Goal: Information Seeking & Learning: Learn about a topic

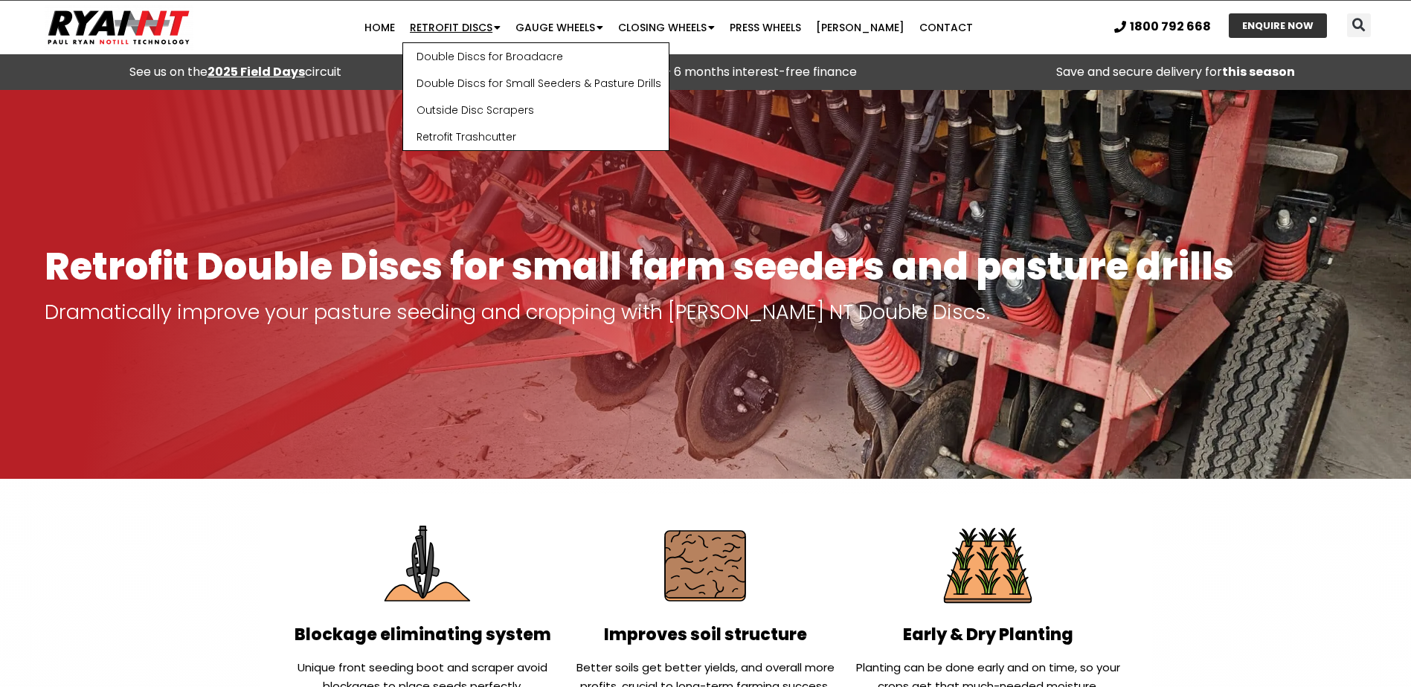
click at [452, 26] on link "Retrofit Discs" at bounding box center [455, 28] width 106 height 30
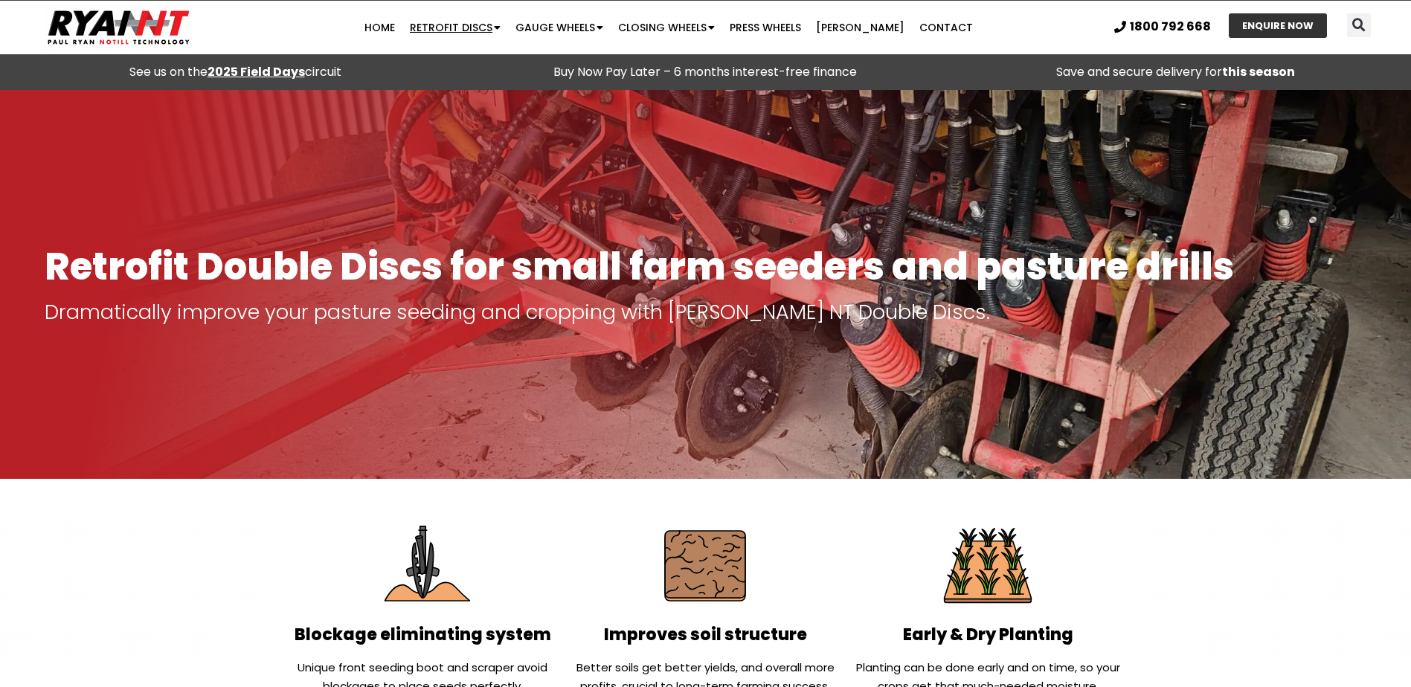
click at [453, 26] on link "Retrofit Discs" at bounding box center [455, 28] width 106 height 30
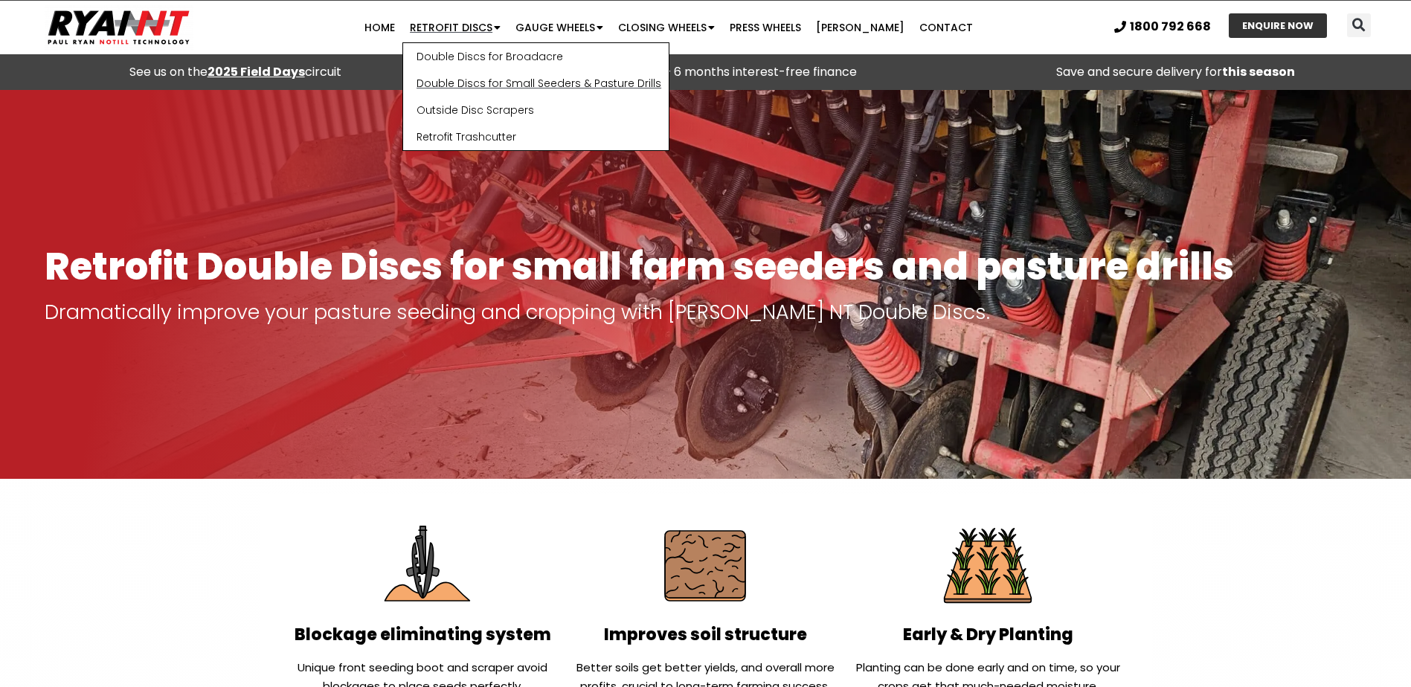
click at [513, 84] on link "Double Discs for Small Seeders & Pasture Drills" at bounding box center [535, 83] width 265 height 27
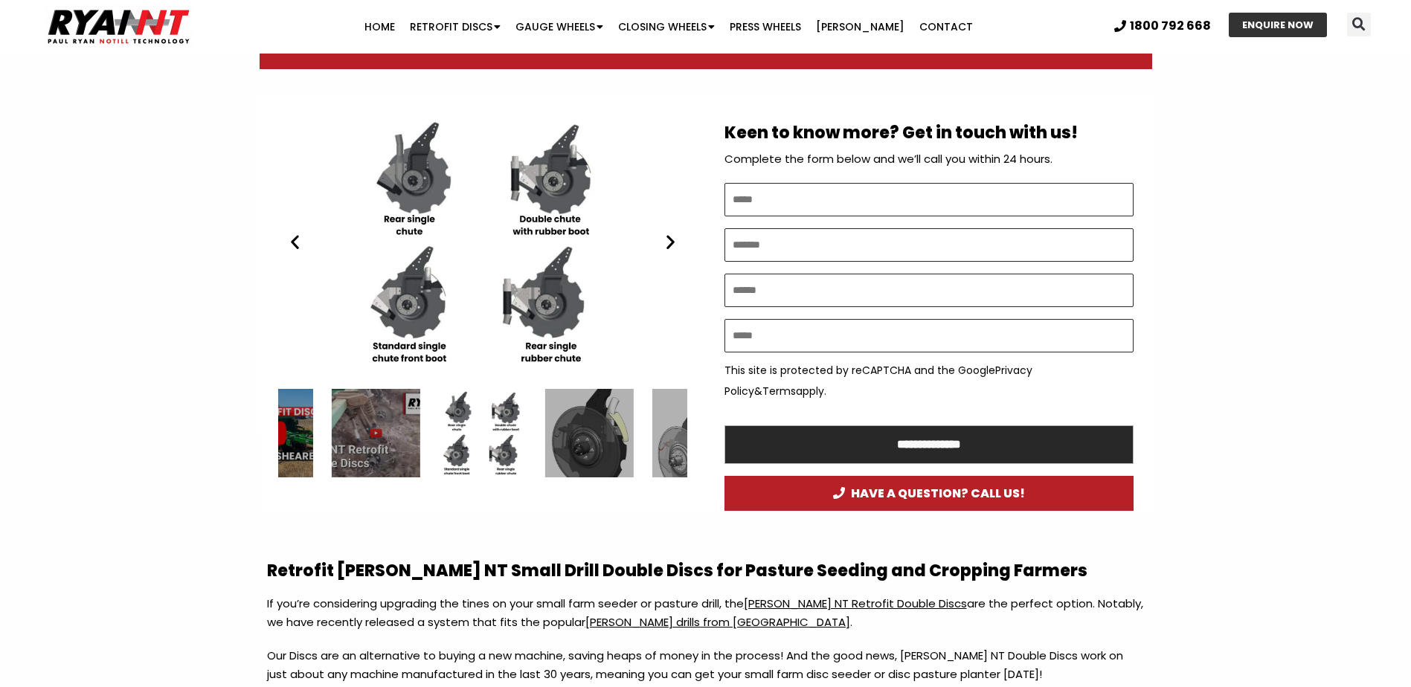
scroll to position [744, 0]
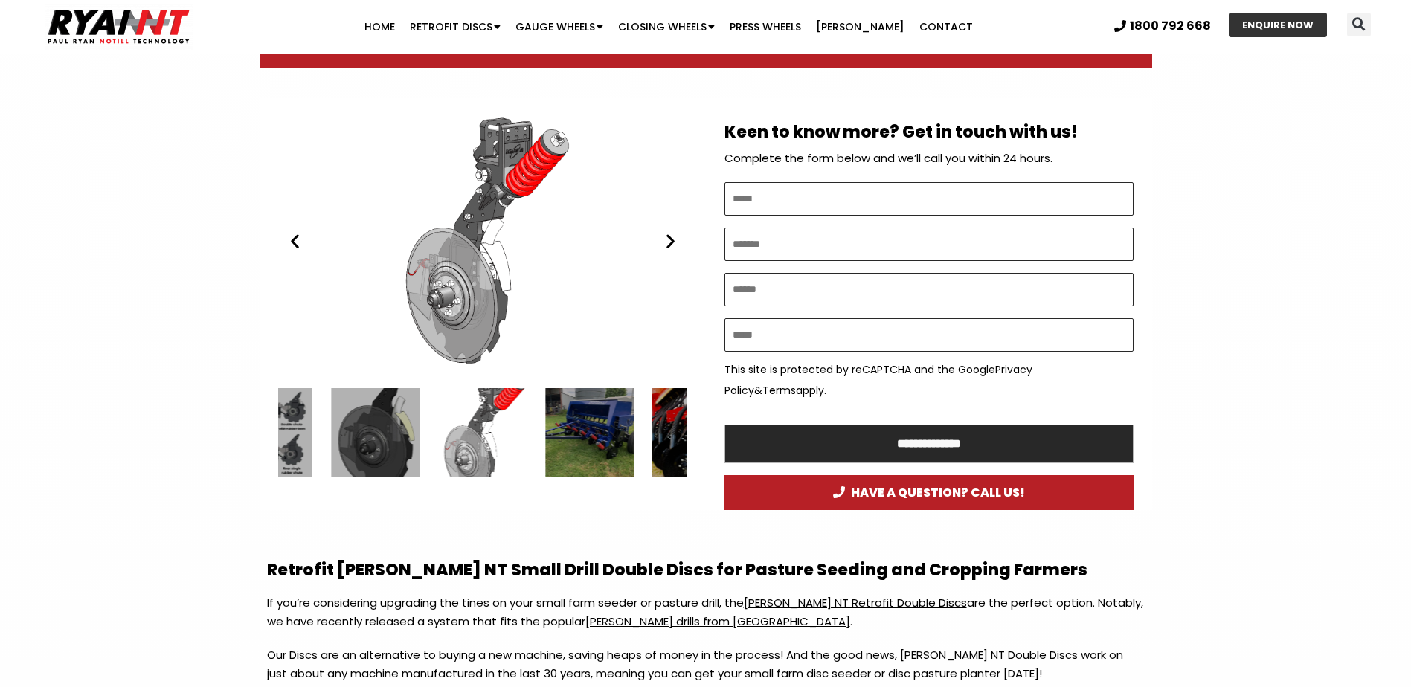
click at [667, 243] on icon "Next slide" at bounding box center [670, 241] width 19 height 19
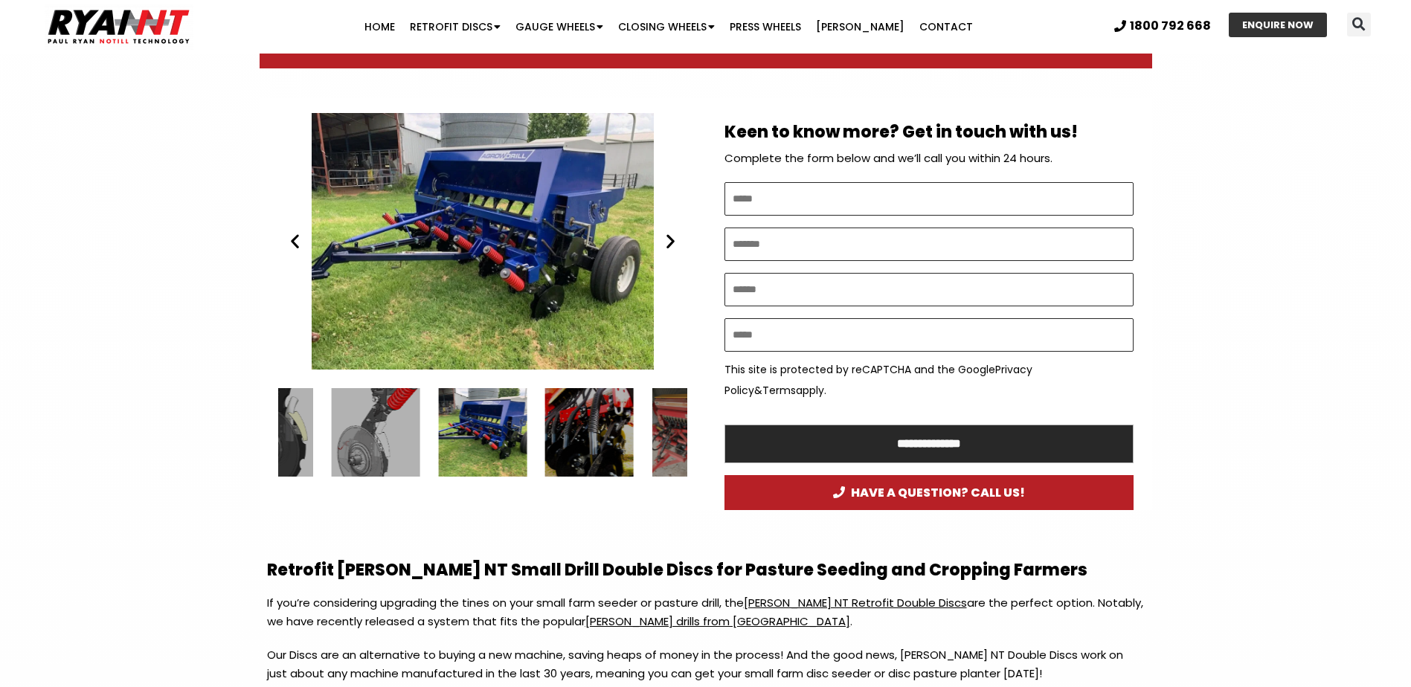
click at [667, 243] on icon "Next slide" at bounding box center [670, 241] width 19 height 19
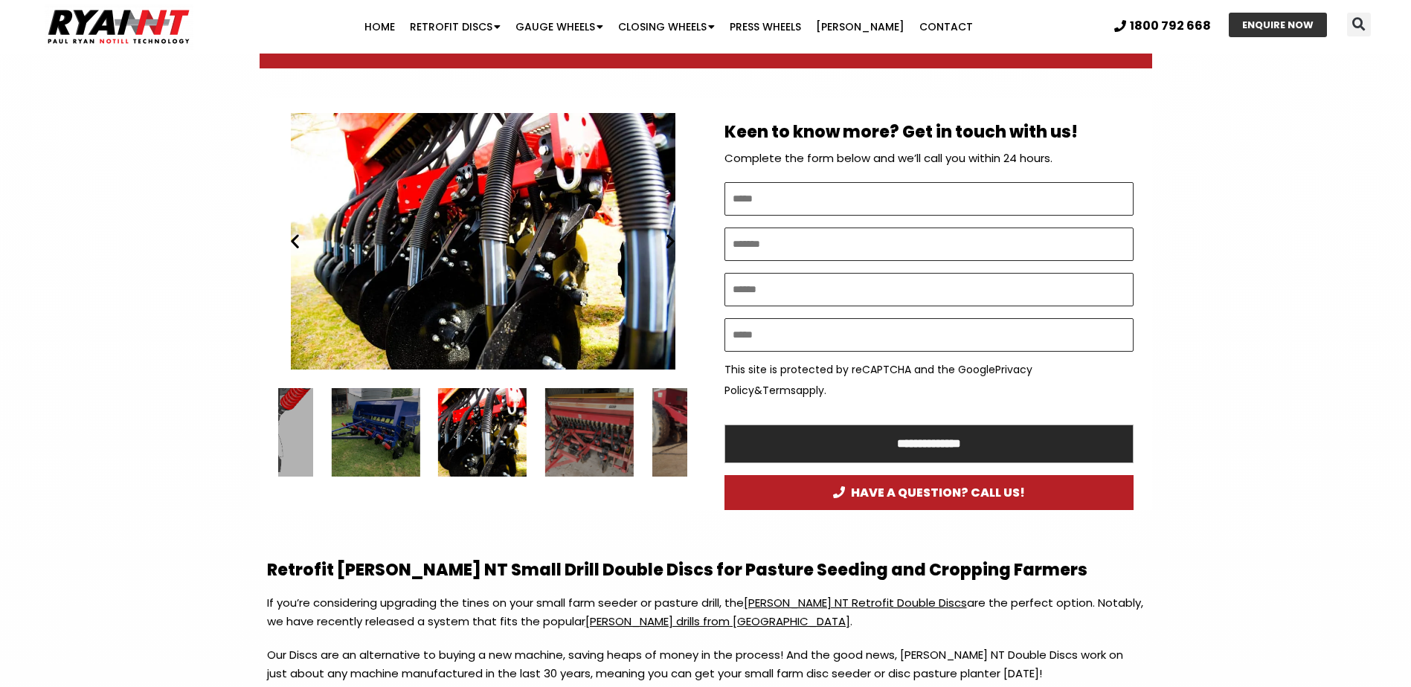
click at [667, 243] on icon "Next slide" at bounding box center [670, 241] width 19 height 19
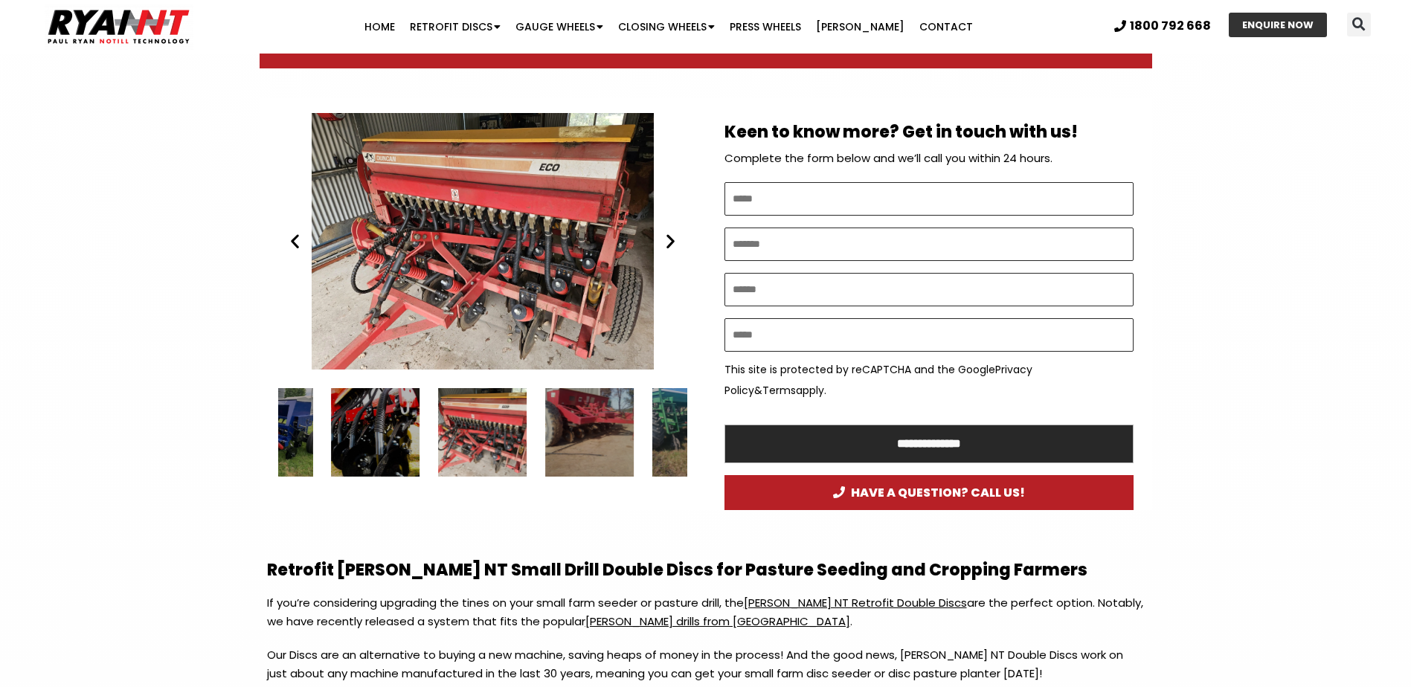
click at [667, 243] on icon "Next slide" at bounding box center [670, 241] width 19 height 19
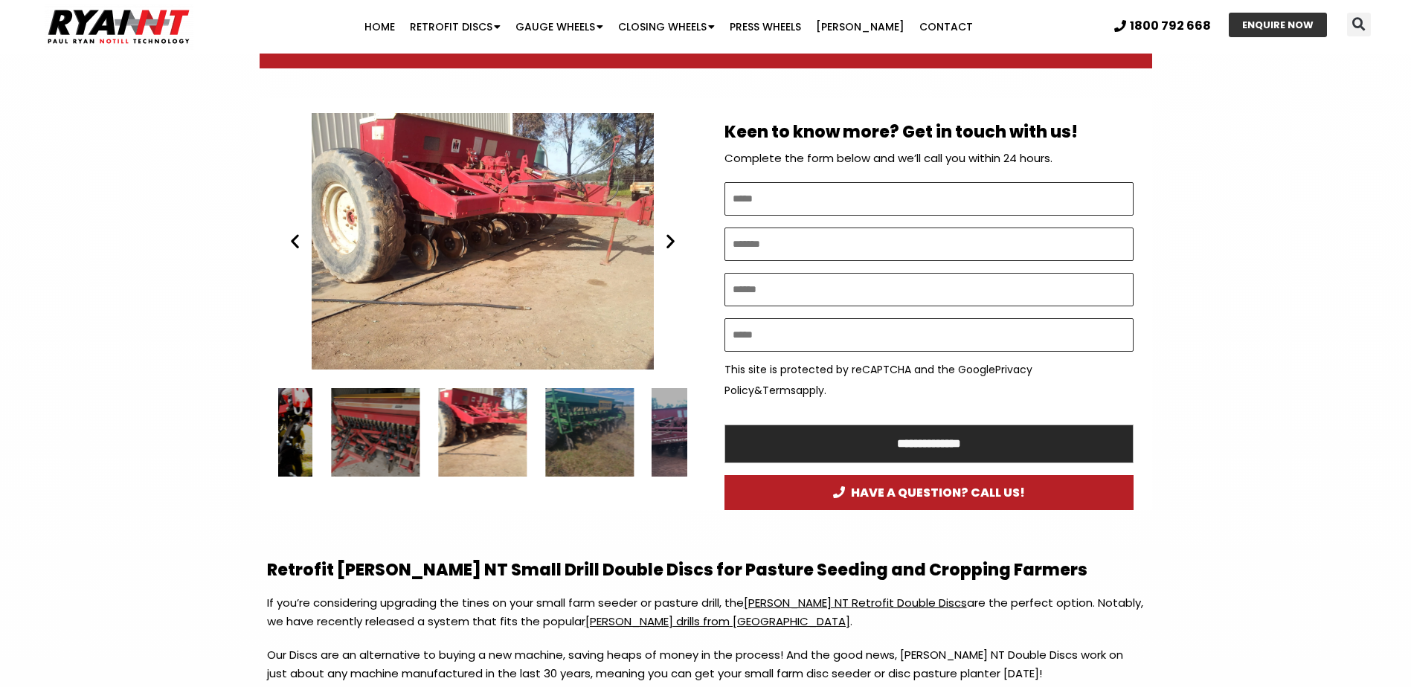
click at [667, 243] on icon "Next slide" at bounding box center [670, 241] width 19 height 19
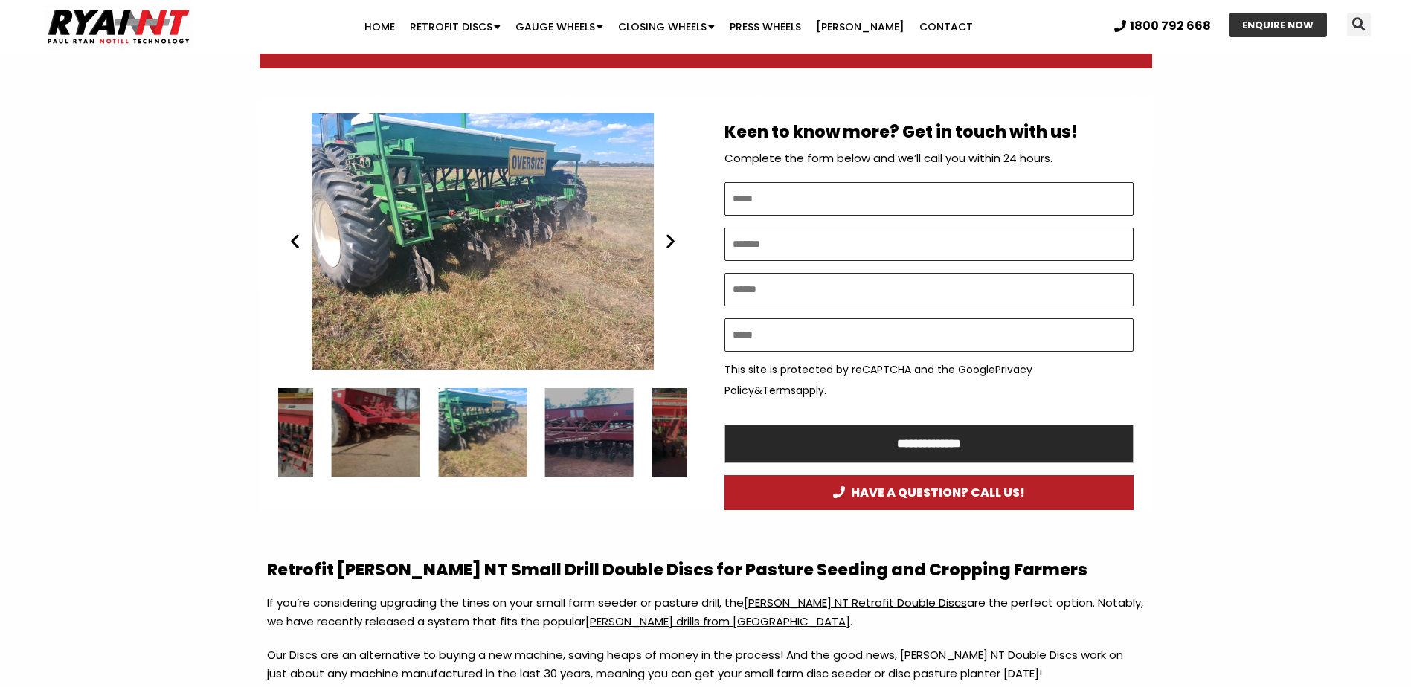
click at [667, 243] on icon "Next slide" at bounding box center [670, 241] width 19 height 19
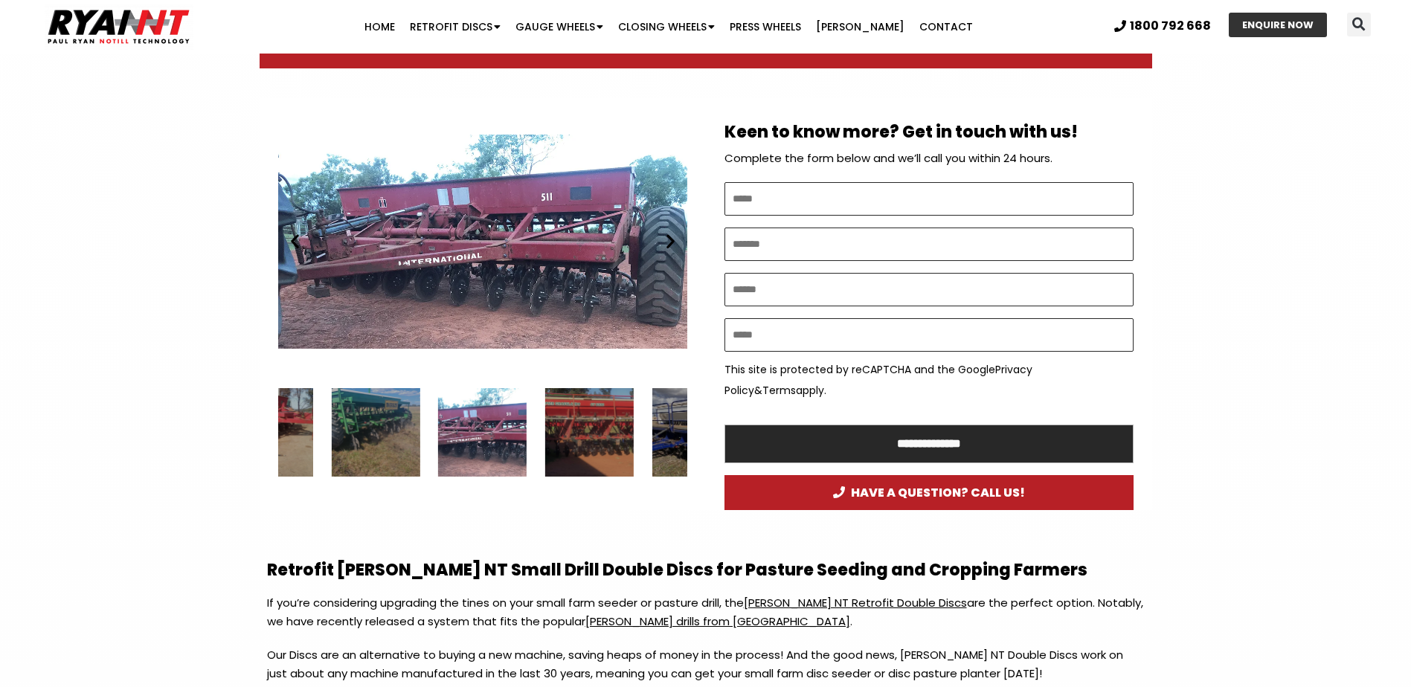
click at [667, 243] on icon "Next slide" at bounding box center [670, 241] width 19 height 19
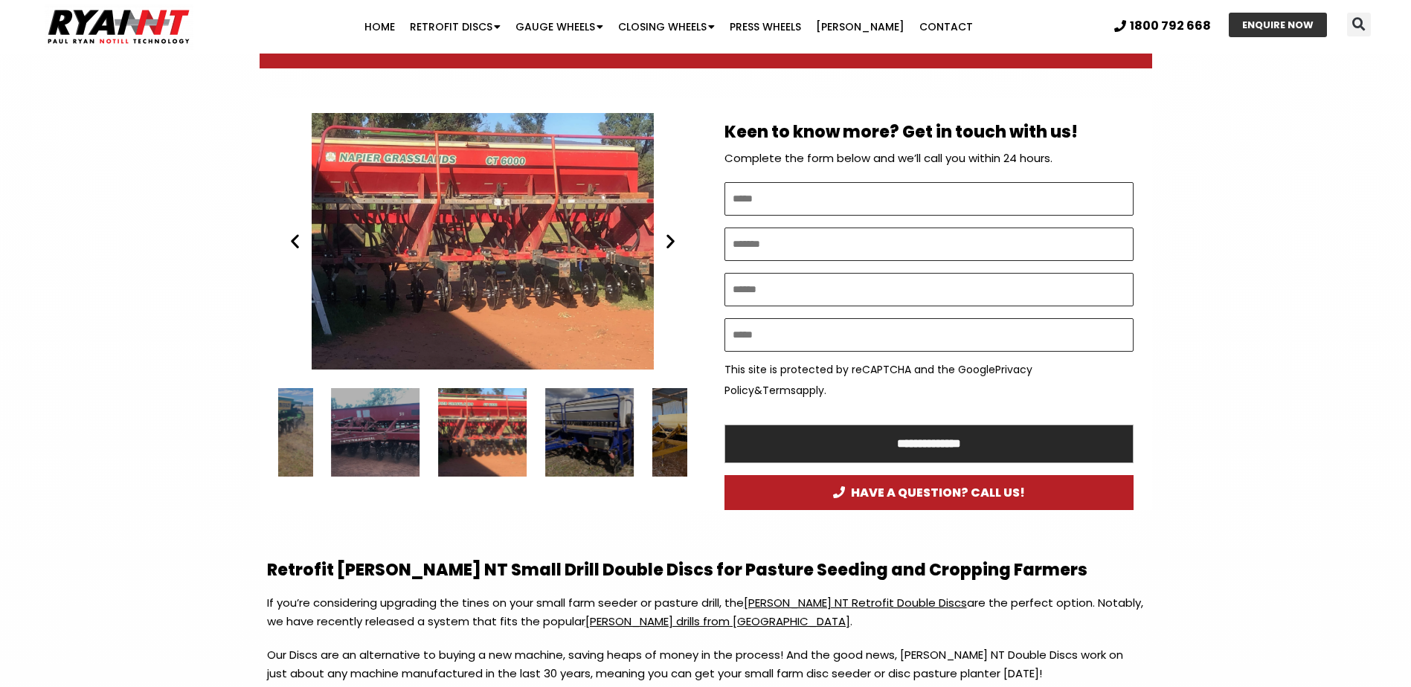
click at [667, 243] on icon "Next slide" at bounding box center [670, 241] width 19 height 19
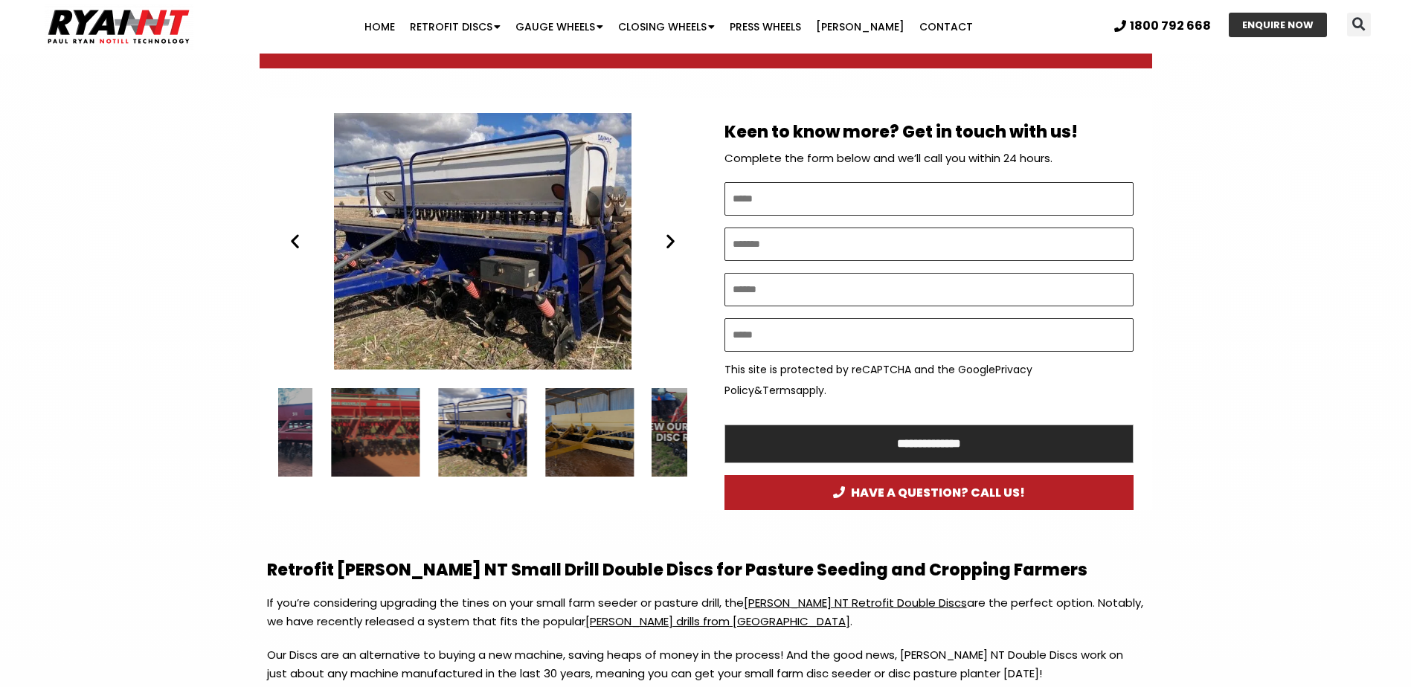
click at [667, 243] on icon "Next slide" at bounding box center [670, 241] width 19 height 19
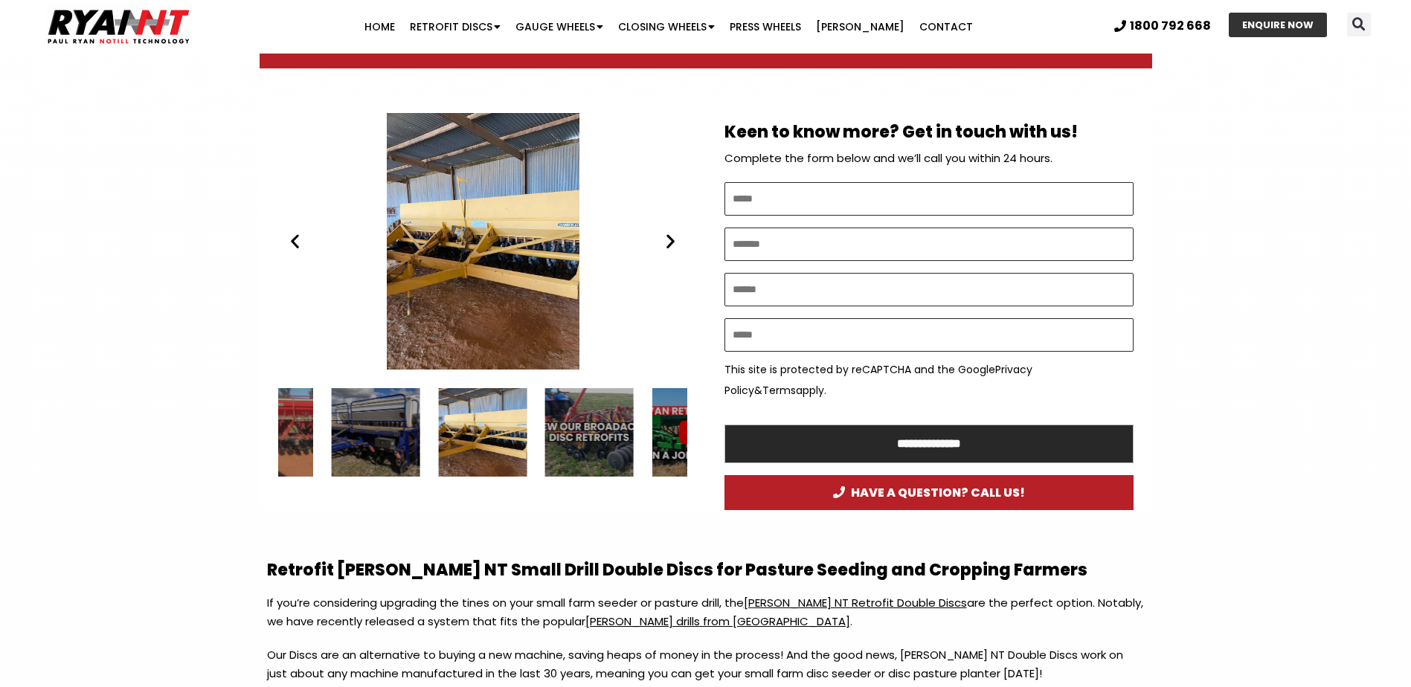
click at [667, 243] on icon "Next slide" at bounding box center [670, 241] width 19 height 19
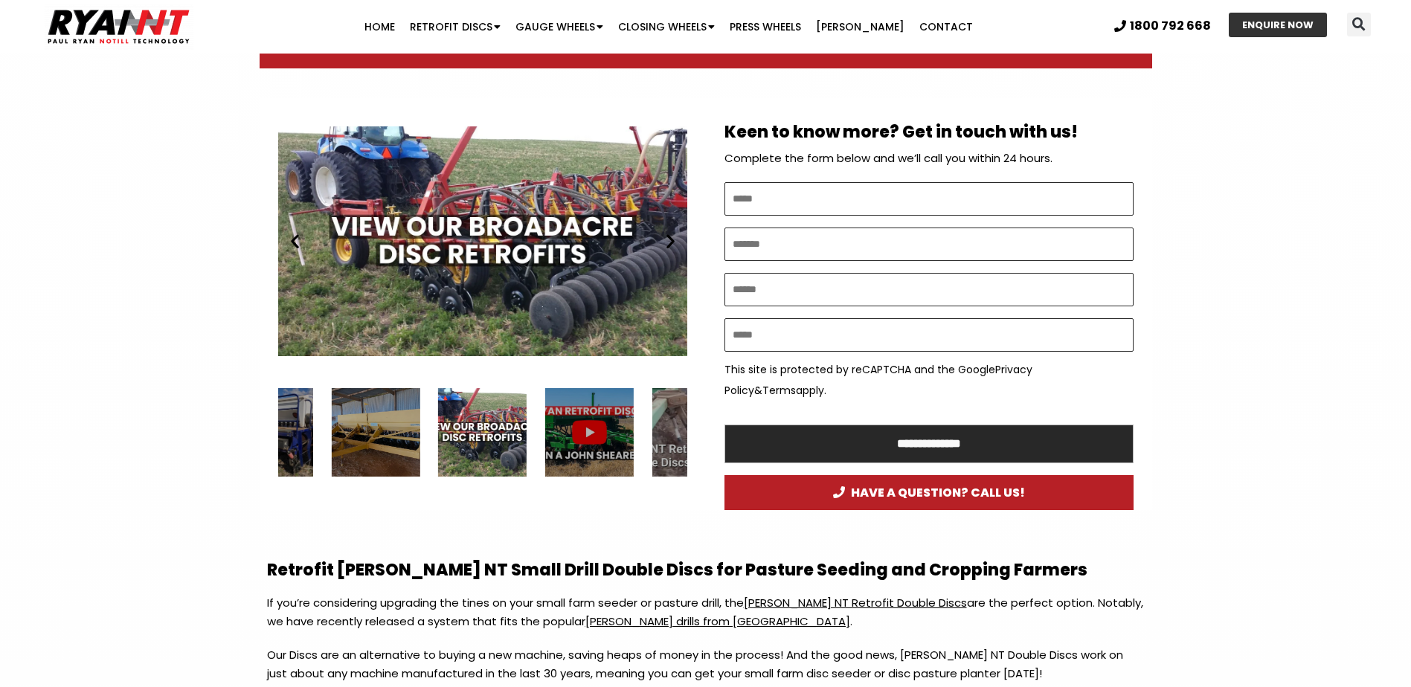
click at [667, 243] on icon "Next slide" at bounding box center [670, 241] width 19 height 19
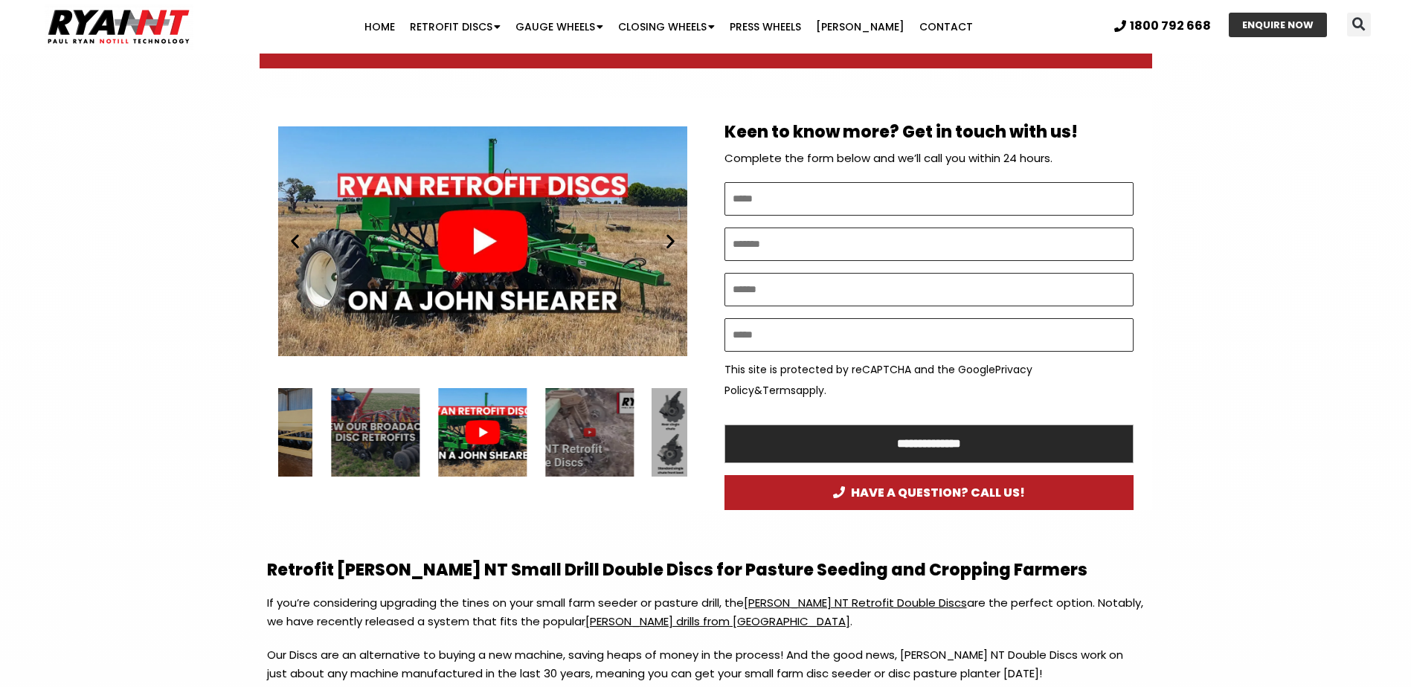
click at [667, 243] on icon "Next slide" at bounding box center [670, 241] width 19 height 19
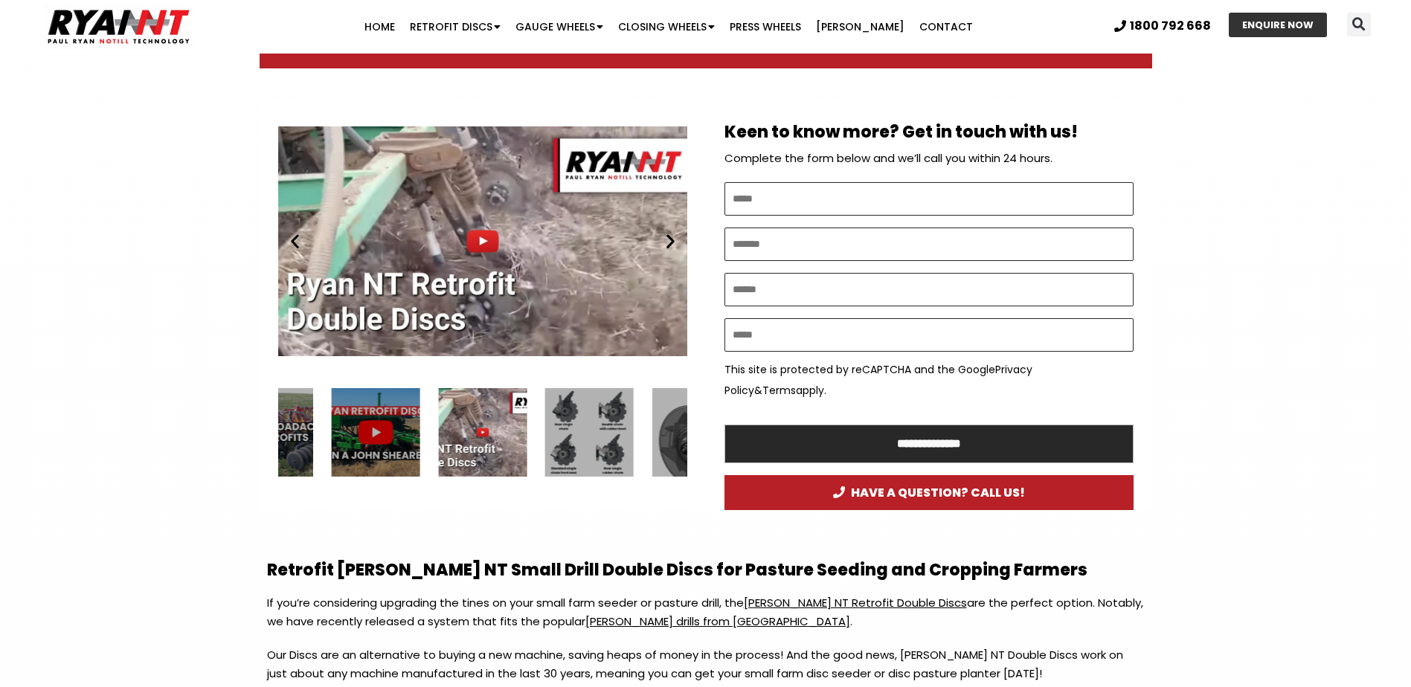
click at [667, 243] on icon "Next slide" at bounding box center [670, 241] width 19 height 19
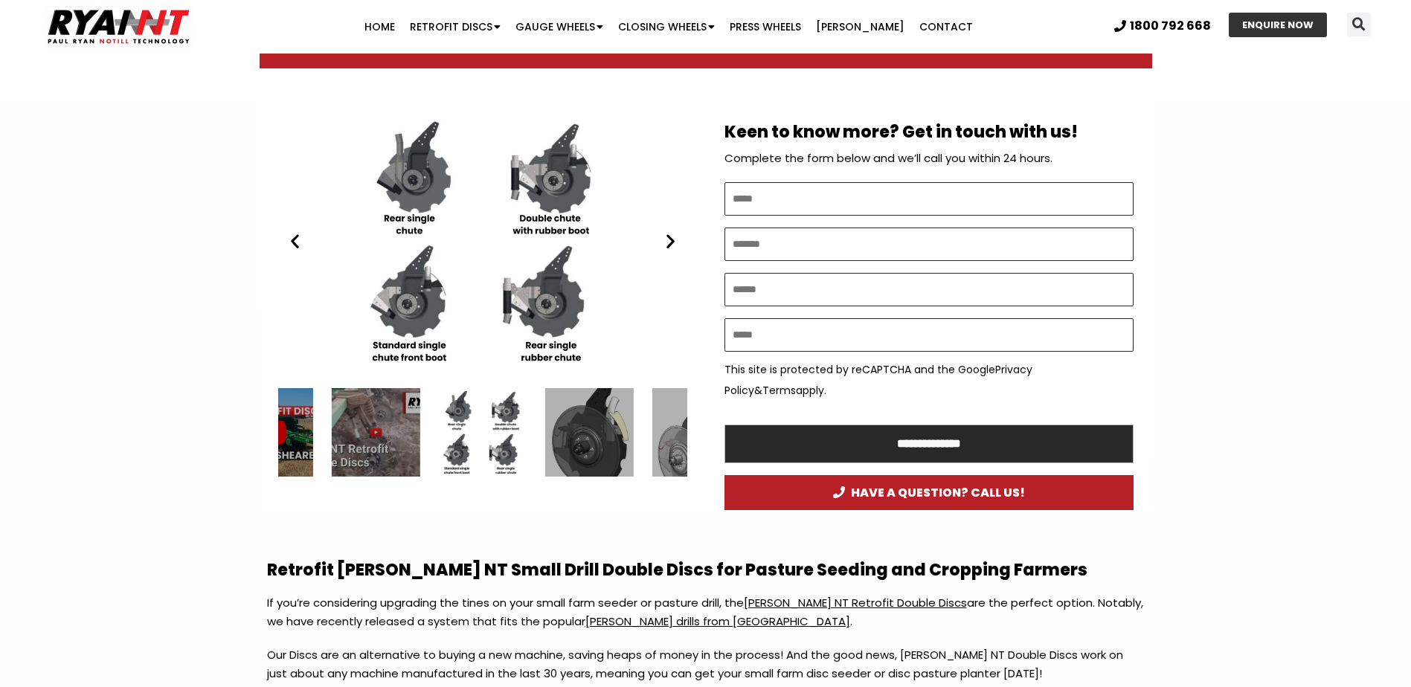
click at [672, 246] on icon "Next slide" at bounding box center [670, 241] width 19 height 19
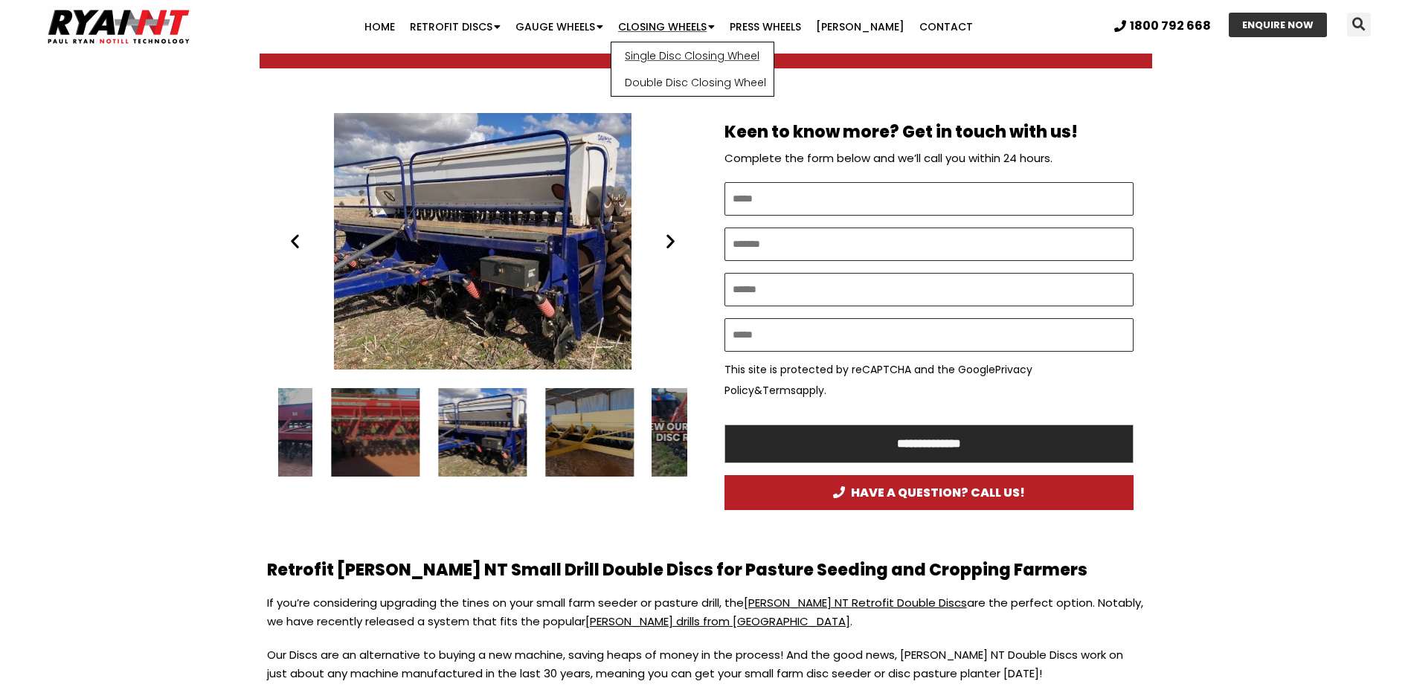
click at [682, 60] on link "Single Disc Closing Wheel" at bounding box center [692, 55] width 162 height 27
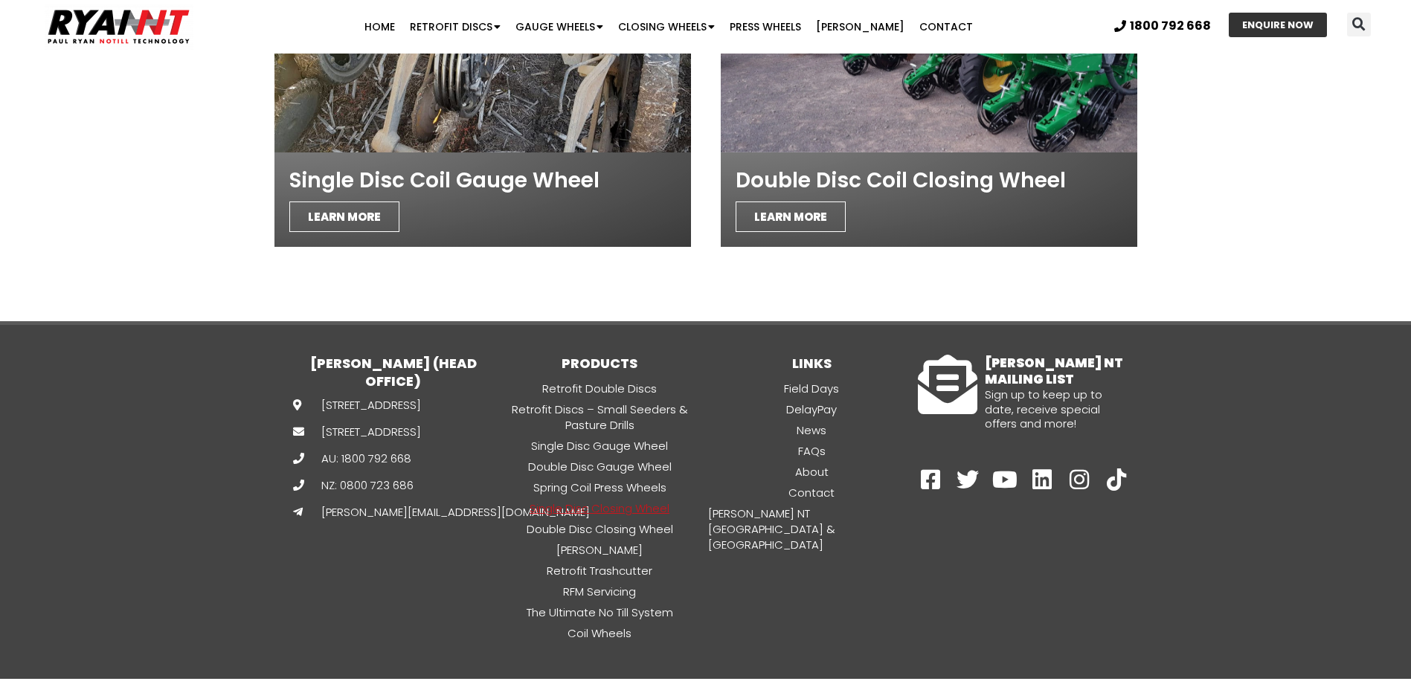
scroll to position [3867, 0]
